Goal: Find specific page/section: Find specific page/section

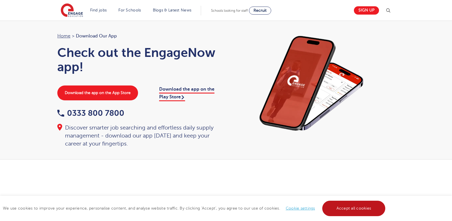
click at [357, 210] on link "Accept all cookies" at bounding box center [354, 207] width 63 height 15
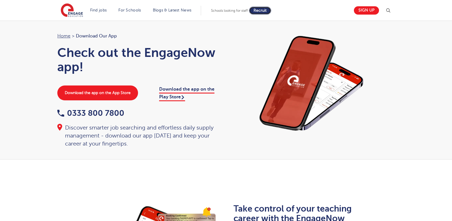
click at [264, 11] on span "Recruit" at bounding box center [260, 10] width 13 height 4
